Goal: Transaction & Acquisition: Book appointment/travel/reservation

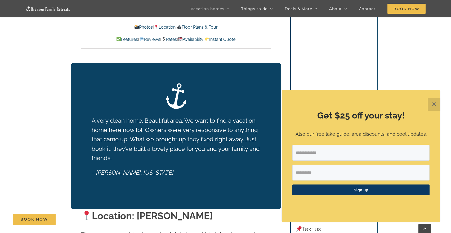
scroll to position [950, 0]
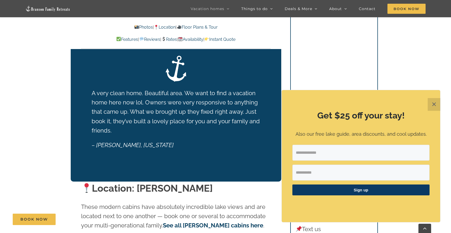
click at [433, 105] on button "✕" at bounding box center [433, 104] width 13 height 13
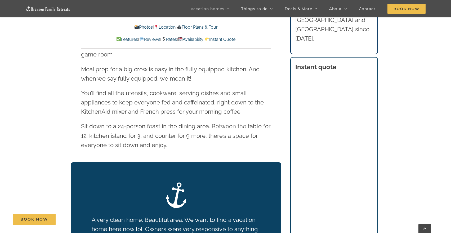
scroll to position [818, 0]
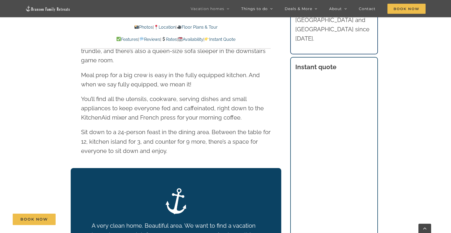
click at [164, 37] on img at bounding box center [163, 39] width 4 height 4
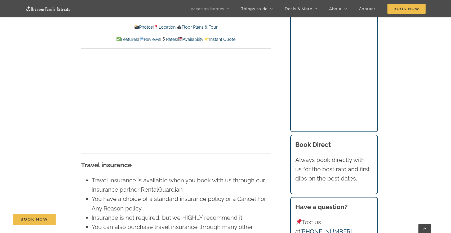
scroll to position [3650, 0]
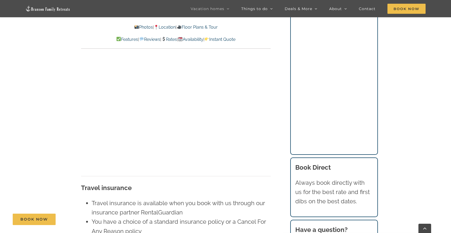
click at [170, 39] on link "Rates" at bounding box center [169, 39] width 16 height 5
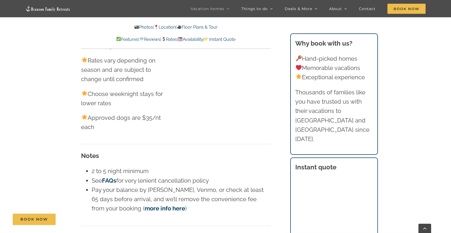
click at [198, 38] on link "Availability" at bounding box center [190, 39] width 25 height 5
click at [169, 38] on link "Rates" at bounding box center [169, 39] width 16 height 5
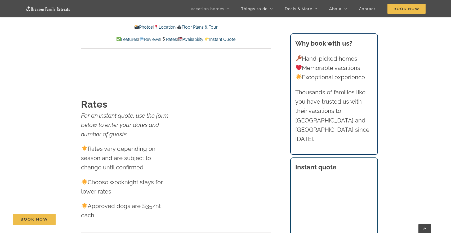
scroll to position [3200, 0]
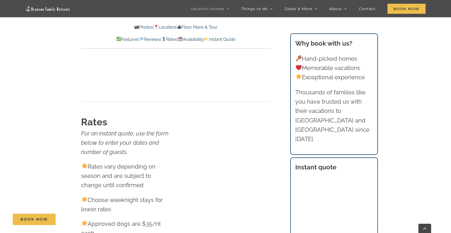
drag, startPoint x: 130, startPoint y: 129, endPoint x: 126, endPoint y: 137, distance: 9.4
click at [130, 130] on p "For an instant quote, use the form below to enter your dates and number of gues…" at bounding box center [126, 143] width 91 height 28
drag, startPoint x: 125, startPoint y: 139, endPoint x: 130, endPoint y: 145, distance: 7.0
click at [124, 142] on em "For an instant quote, use the form below to enter your dates and number of gues…" at bounding box center [124, 142] width 87 height 25
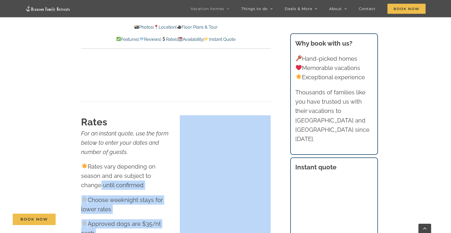
drag, startPoint x: 178, startPoint y: 169, endPoint x: 181, endPoint y: 169, distance: 3.2
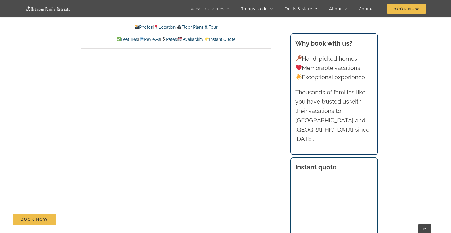
scroll to position [3042, 0]
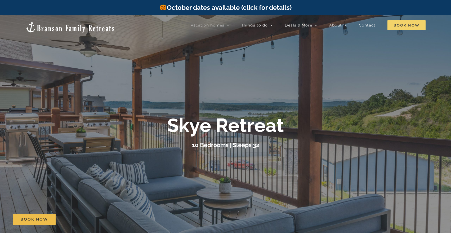
click at [412, 24] on span "Book Now" at bounding box center [406, 25] width 38 height 10
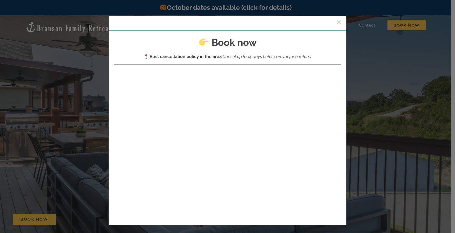
click at [336, 22] on button "×" at bounding box center [338, 22] width 5 height 8
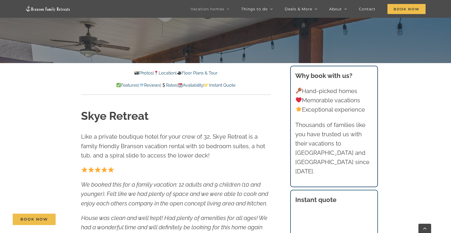
scroll to position [185, 0]
click at [173, 85] on link "Rates" at bounding box center [169, 84] width 16 height 5
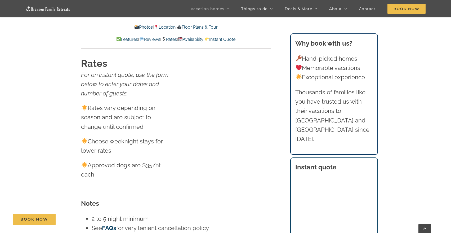
scroll to position [3162, 0]
